Goal: Information Seeking & Learning: Learn about a topic

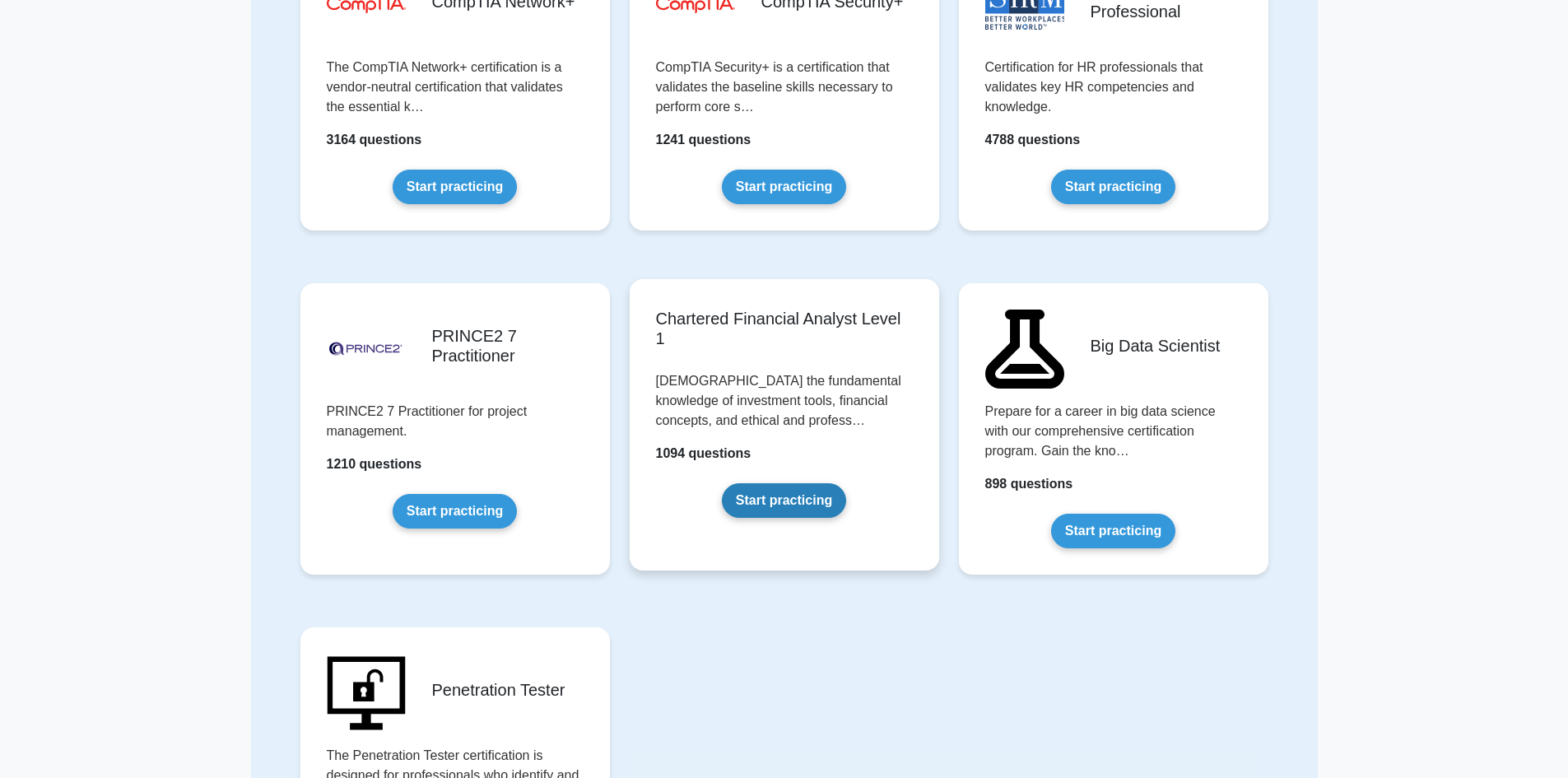
scroll to position [2959, 0]
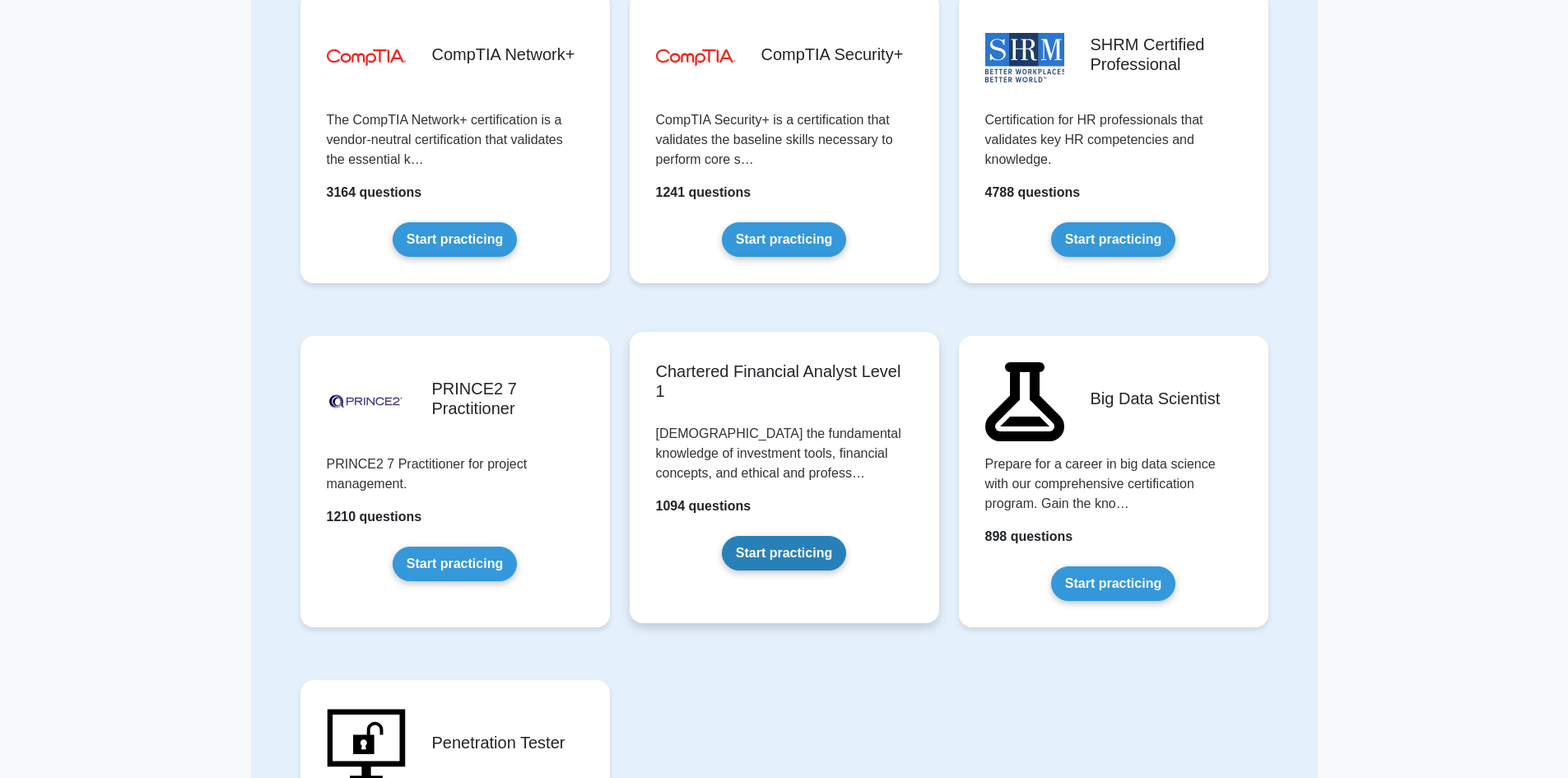
click at [792, 550] on link "Start practicing" at bounding box center [784, 552] width 125 height 35
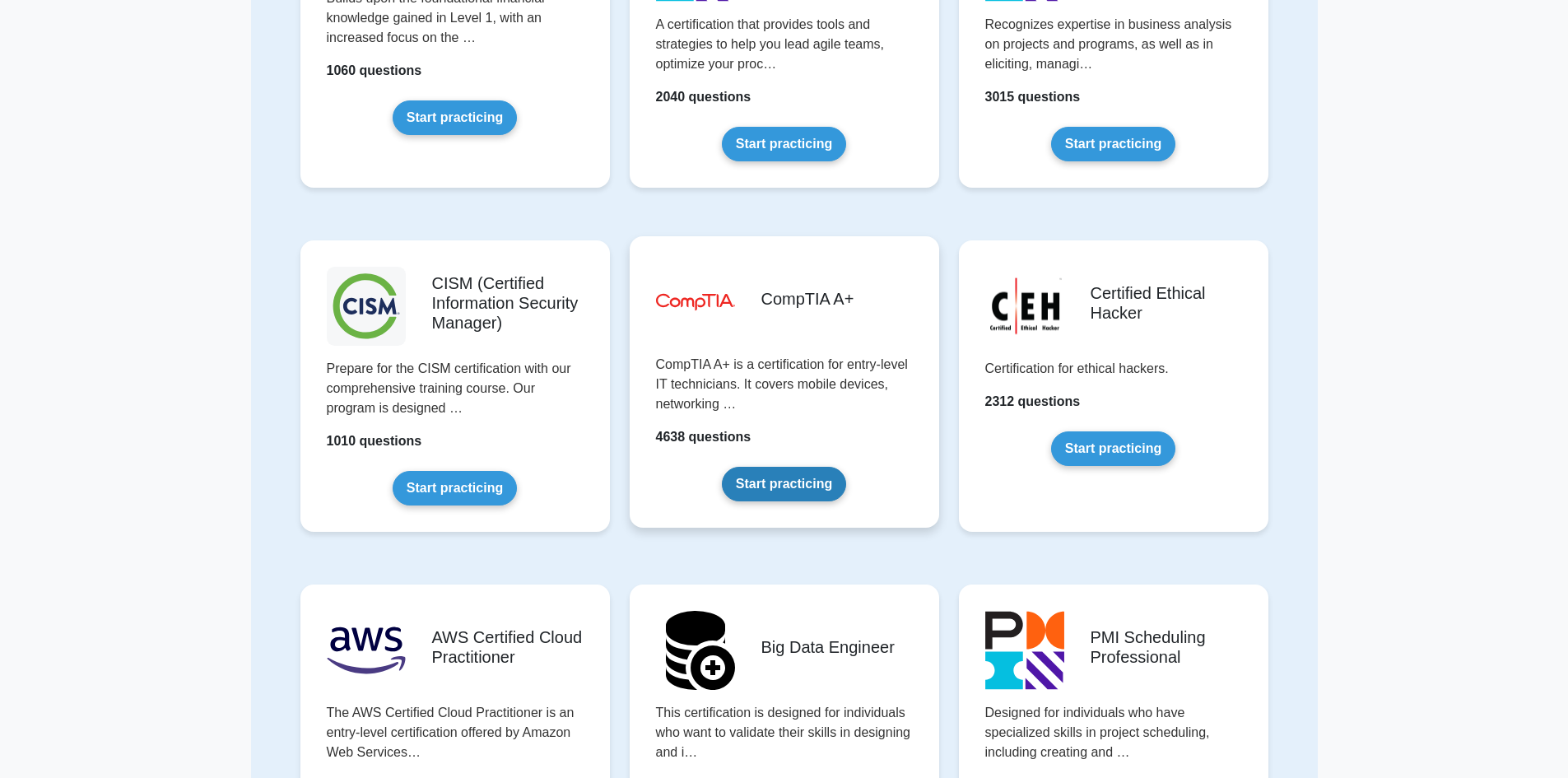
scroll to position [1970, 0]
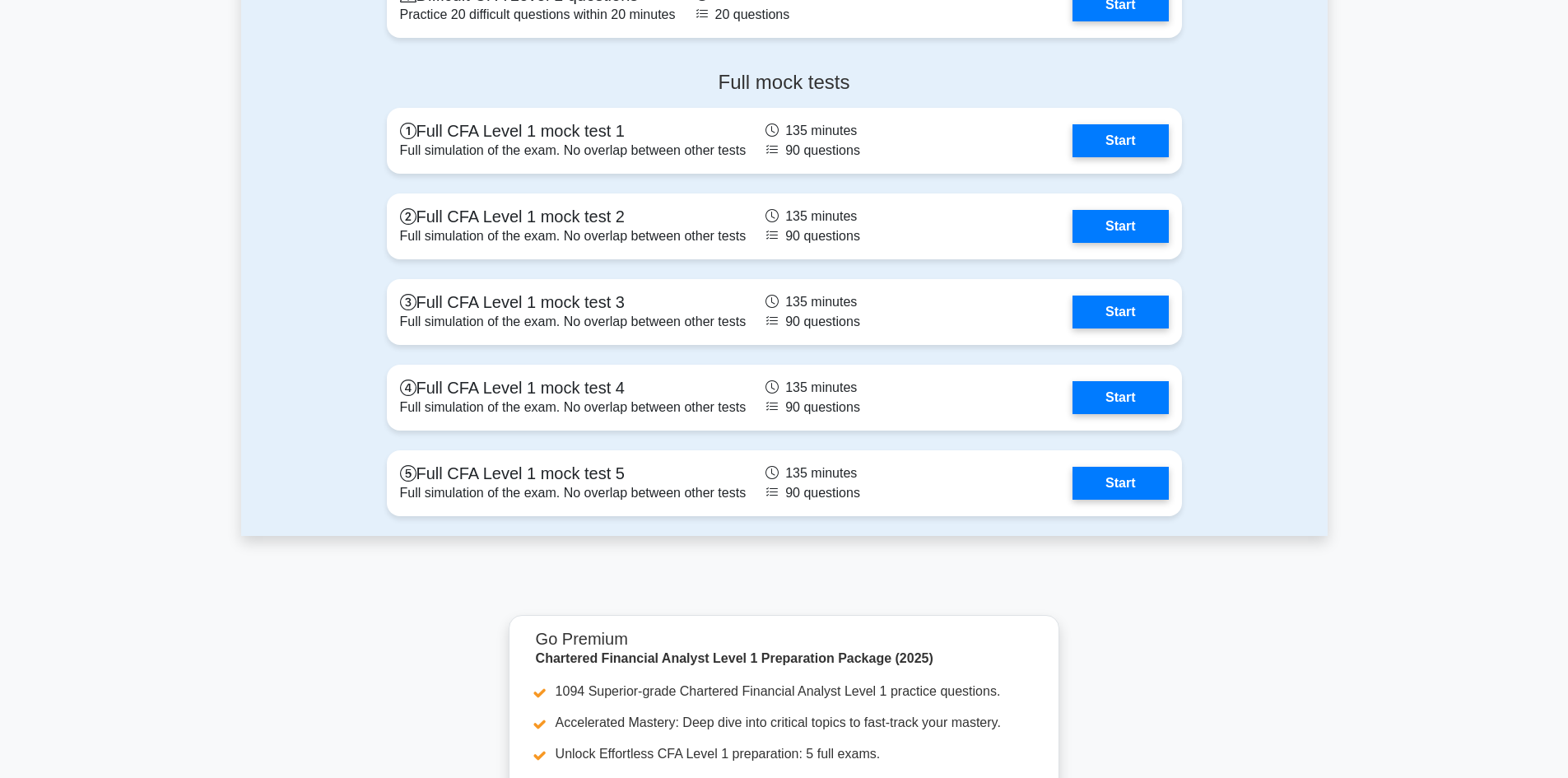
scroll to position [2305, 0]
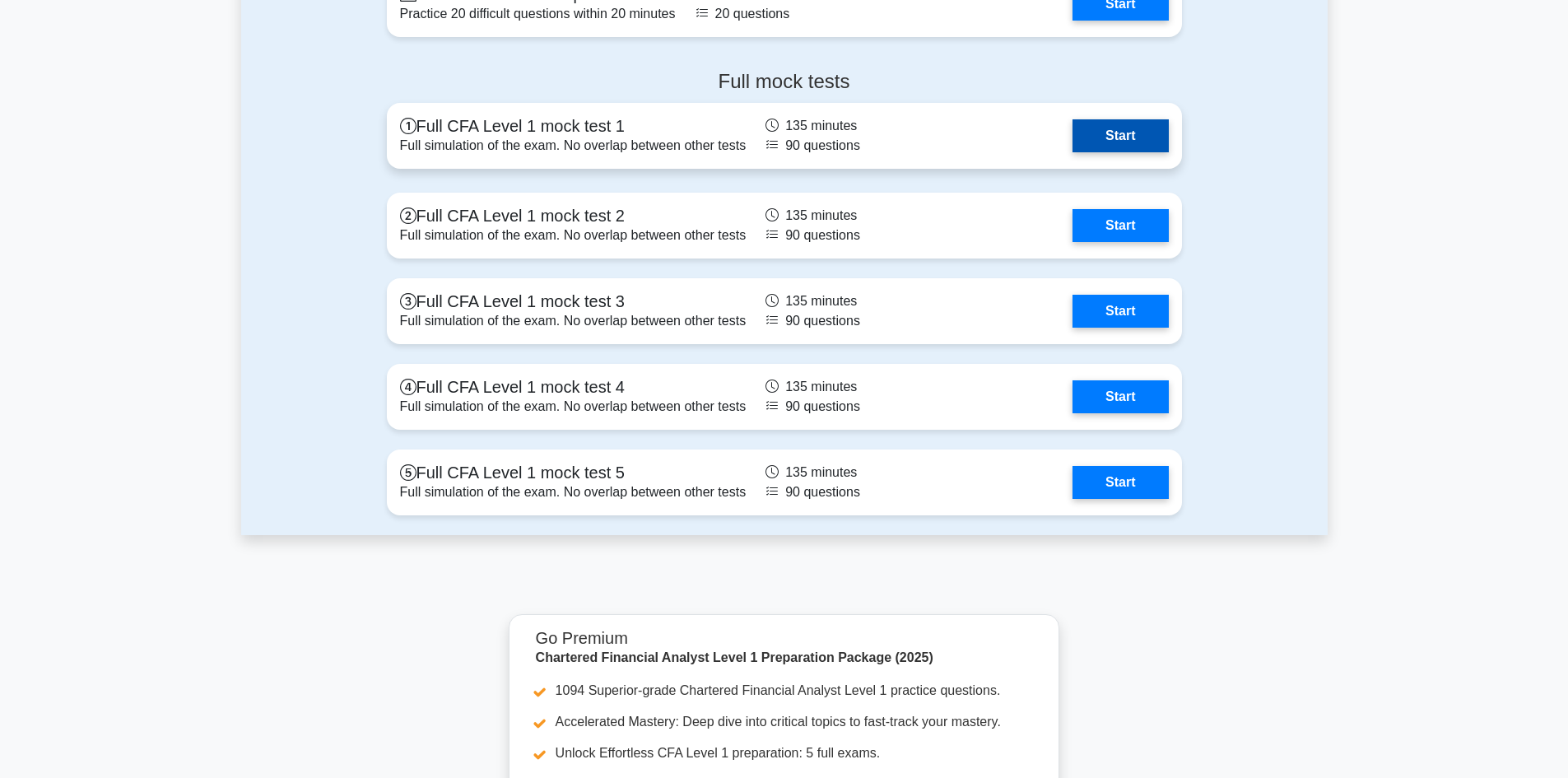
click at [1073, 120] on link "Start" at bounding box center [1120, 136] width 95 height 33
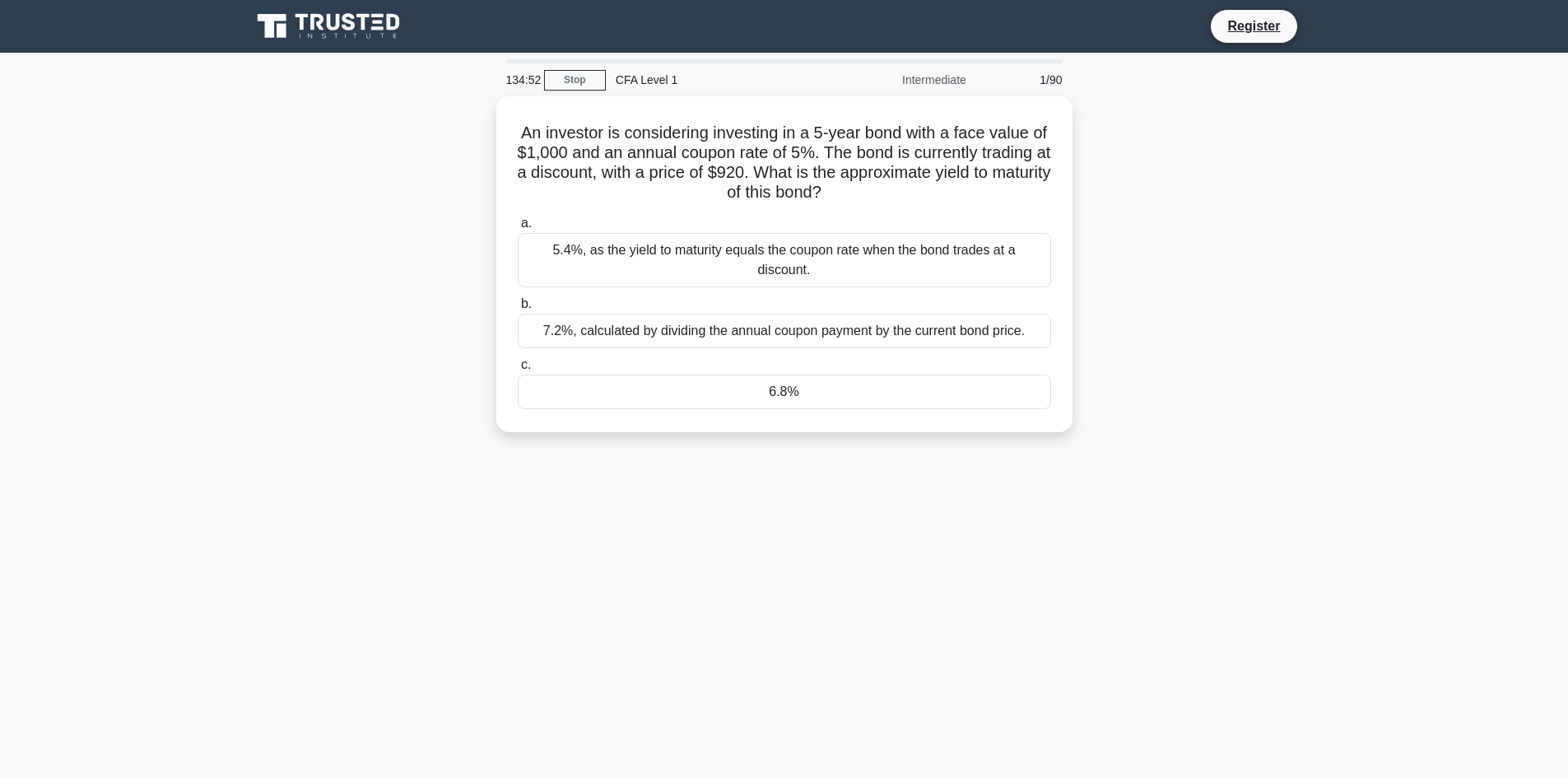
click at [1103, 156] on div "An investor is considering investing in a 5-year bond with a face value of $1,0…" at bounding box center [784, 274] width 1086 height 355
drag, startPoint x: 1214, startPoint y: 237, endPoint x: 1200, endPoint y: 218, distance: 23.6
click at [1207, 228] on div "An investor is considering investing in a 5-year bond with a face value of $1,0…" at bounding box center [784, 274] width 1086 height 355
drag, startPoint x: 1310, startPoint y: 182, endPoint x: 1319, endPoint y: 179, distance: 9.5
click at [1315, 179] on div "An investor is considering investing in a 5-year bond with a face value of $1,0…" at bounding box center [784, 274] width 1086 height 355
